Goal: Task Accomplishment & Management: Complete application form

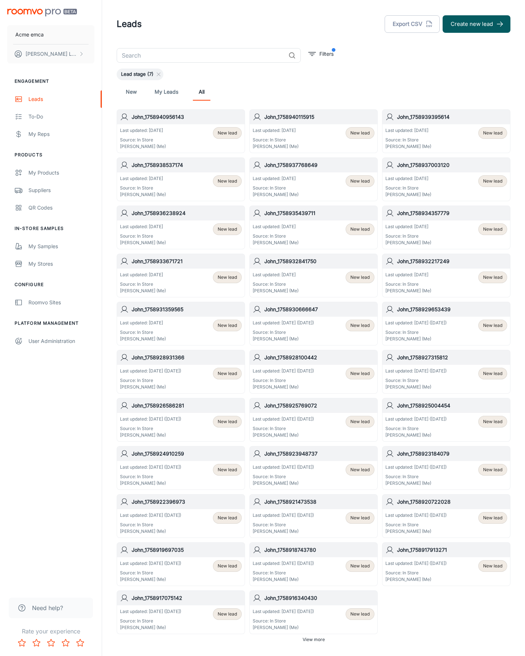
click at [476, 24] on button "Create new lead" at bounding box center [476, 23] width 68 height 17
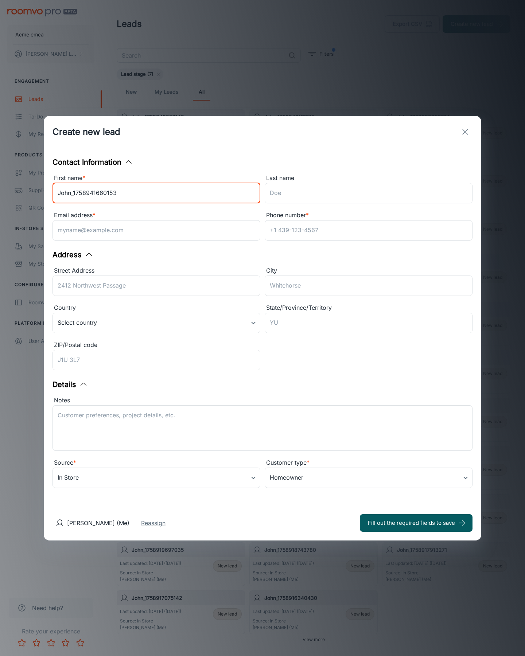
type input "John_1758941660153"
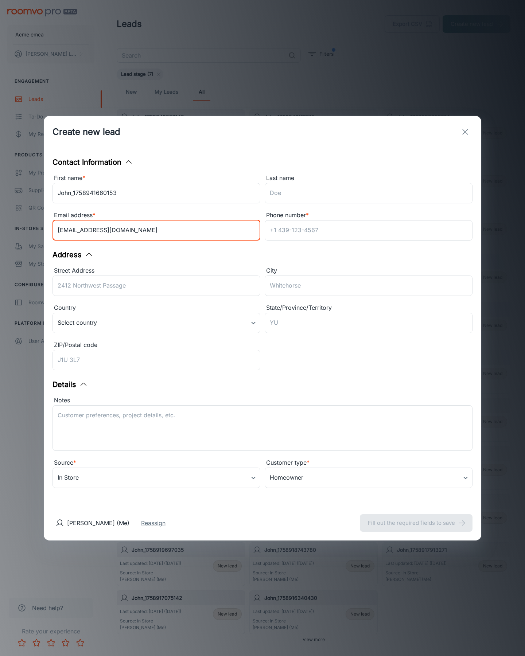
type input "[EMAIL_ADDRESS][DOMAIN_NAME]"
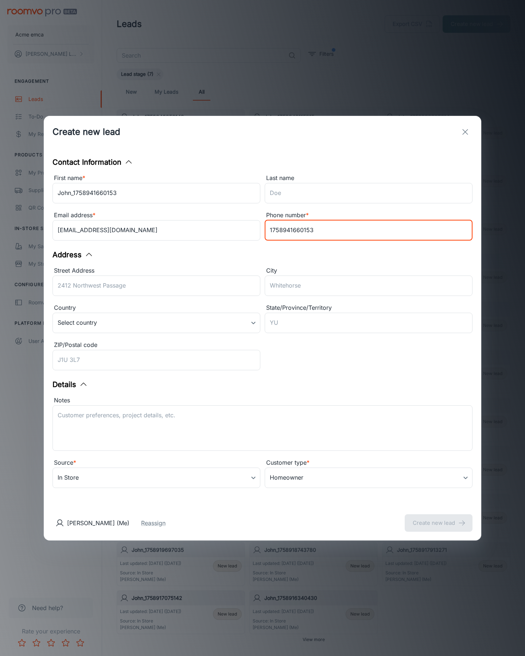
type input "1758941660153"
click at [438, 523] on button "Create new lead" at bounding box center [438, 522] width 68 height 17
